Goal: Book appointment/travel/reservation

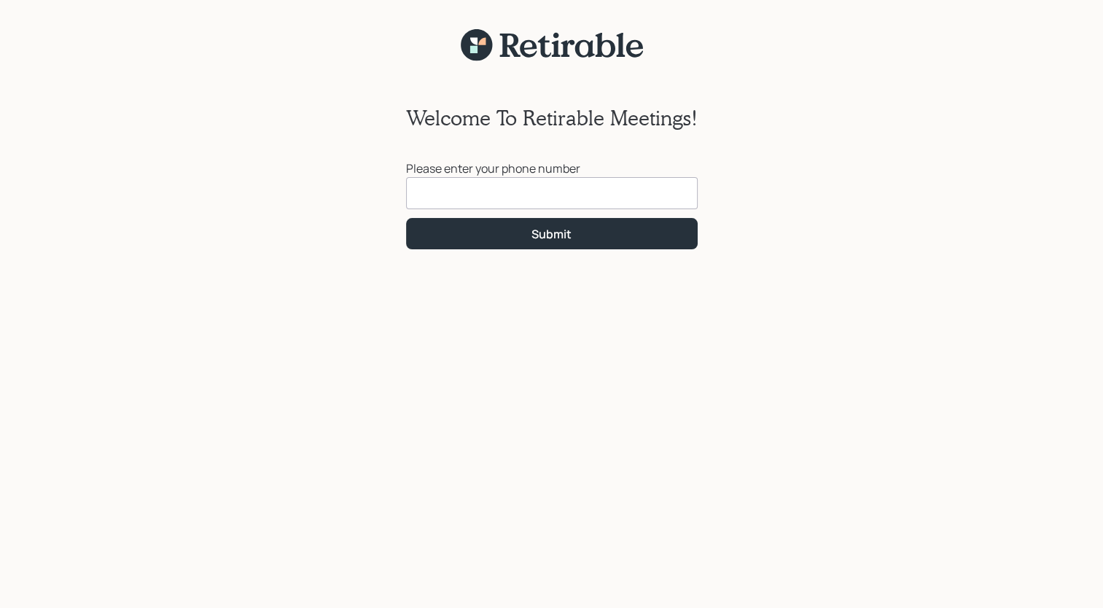
click at [473, 202] on input at bounding box center [551, 193] width 291 height 32
type input "[PHONE_NUMBER]"
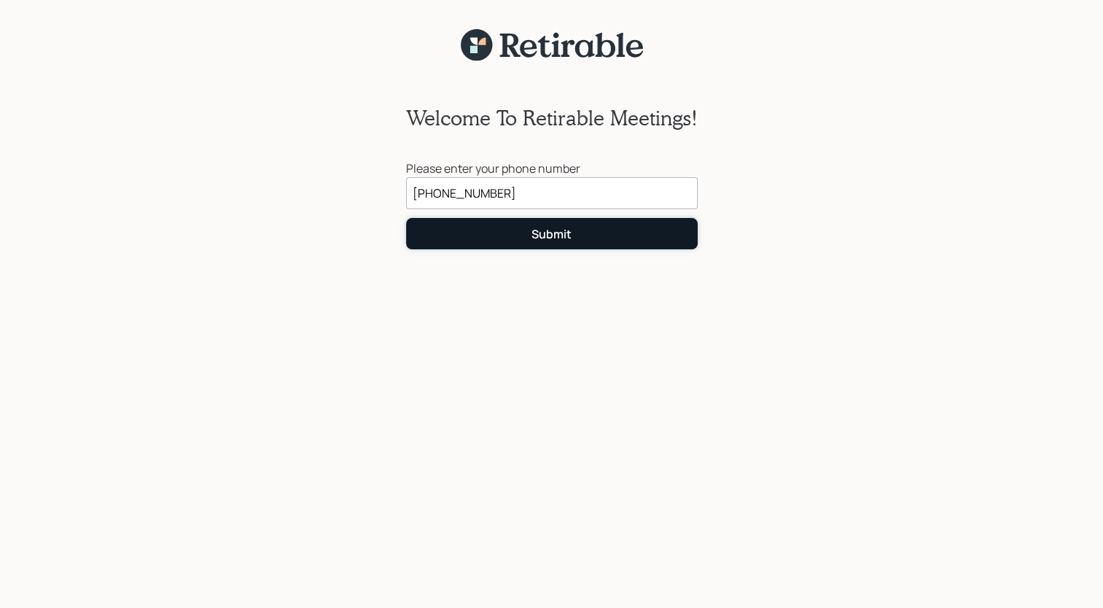
click at [536, 237] on div "Submit" at bounding box center [551, 234] width 40 height 16
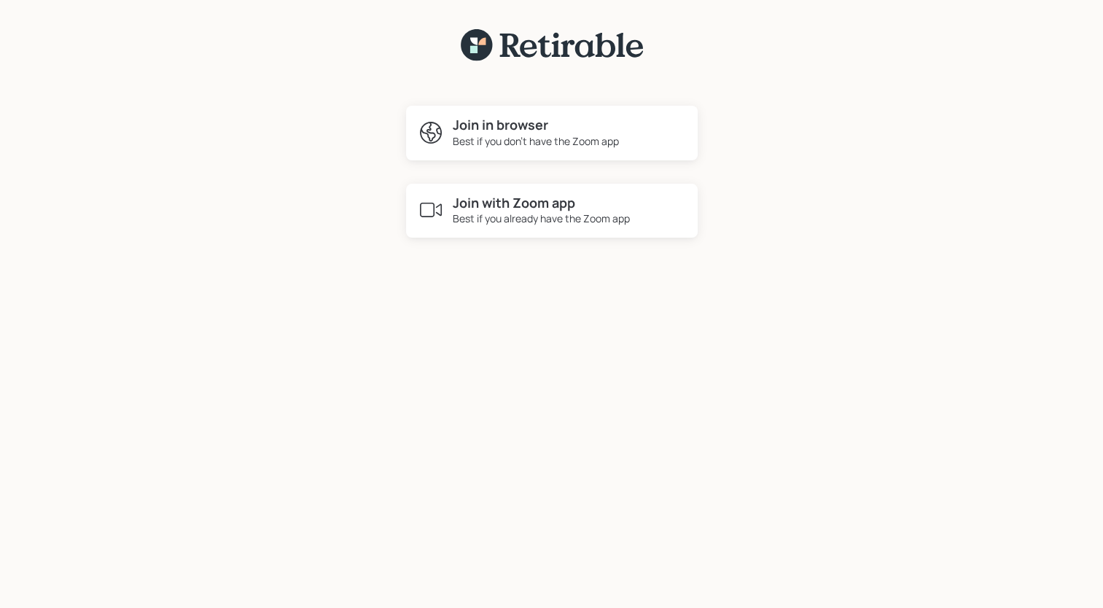
click at [547, 213] on div "Best if you already have the Zoom app" at bounding box center [541, 218] width 177 height 15
click at [500, 199] on h4 "Join with Zoom app" at bounding box center [541, 203] width 177 height 16
